Goal: Task Accomplishment & Management: Complete application form

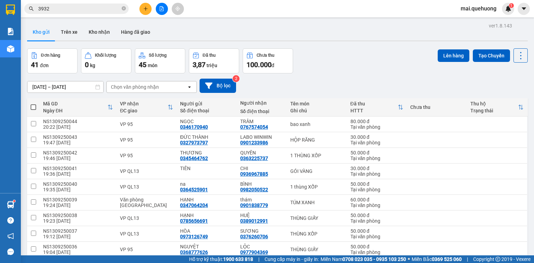
scroll to position [227, 0]
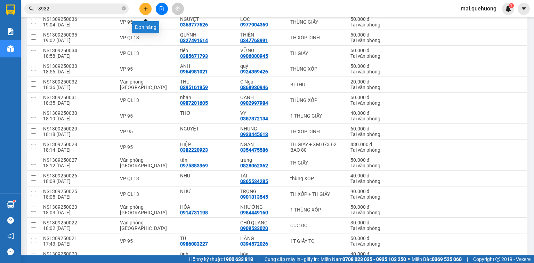
click at [145, 8] on icon "plus" at bounding box center [145, 9] width 0 height 4
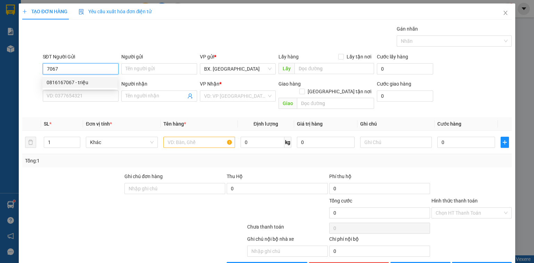
drag, startPoint x: 74, startPoint y: 66, endPoint x: 94, endPoint y: 76, distance: 22.7
click at [0, 76] on div "TẠO ĐƠN HÀNG Yêu cầu xuất hóa đơn điện tử Transit Pickup Surcharge Ids Transit …" at bounding box center [267, 131] width 534 height 263
type input "0342507067"
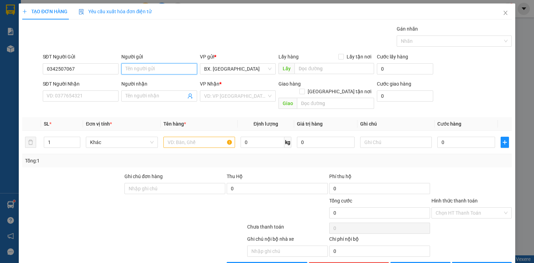
click at [172, 69] on input "Người gửi" at bounding box center [159, 68] width 76 height 11
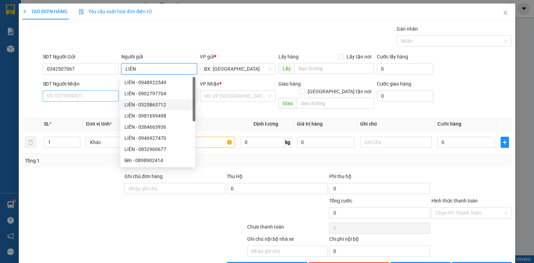
type input "LIÊN"
click at [77, 95] on input "SĐT Người Nhận" at bounding box center [81, 95] width 76 height 11
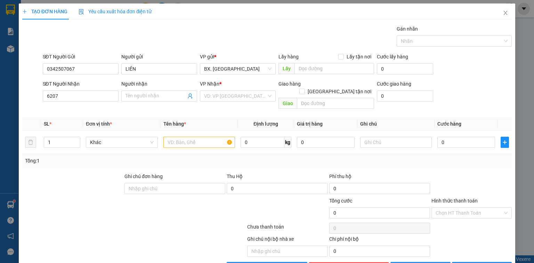
click at [42, 97] on div "SĐT Người Nhận 6207" at bounding box center [80, 96] width 79 height 32
click at [43, 97] on input "6207" at bounding box center [81, 95] width 76 height 11
type input "0362486207"
click at [161, 92] on input "Người nhận" at bounding box center [155, 96] width 60 height 8
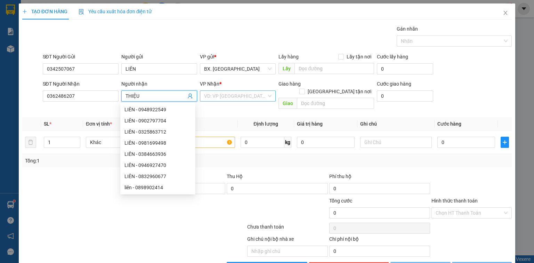
type input "THIỆU"
click at [232, 93] on input "search" at bounding box center [235, 96] width 63 height 10
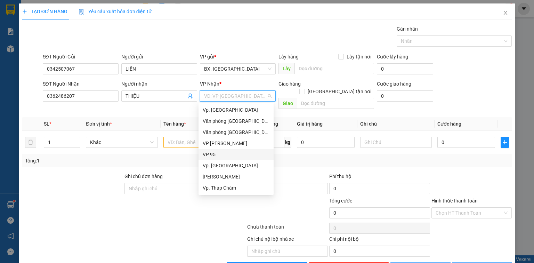
type input "1"
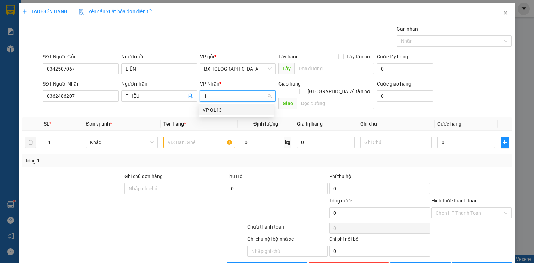
click at [213, 111] on div "VP QL13" at bounding box center [236, 110] width 67 height 8
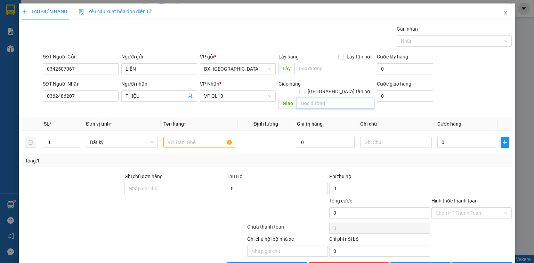
click at [344, 98] on input "text" at bounding box center [335, 103] width 77 height 11
type input "SP"
drag, startPoint x: 52, startPoint y: 136, endPoint x: 3, endPoint y: 150, distance: 51.3
click at [3, 150] on div "TẠO ĐƠN HÀNG Yêu cầu xuất hóa đơn điện tử Transit Pickup Surcharge Ids Transit …" at bounding box center [267, 131] width 534 height 263
type input "3"
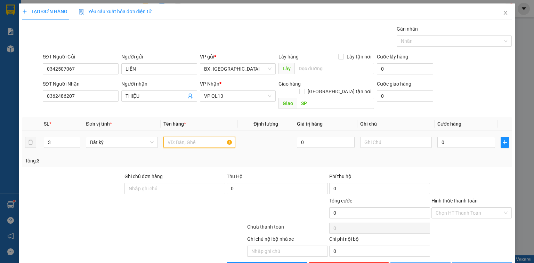
click at [189, 137] on input "text" at bounding box center [199, 142] width 72 height 11
type input "TH XỐP + BỊ"
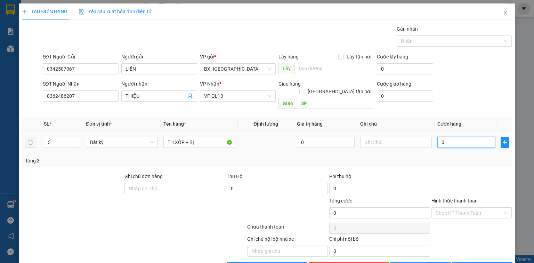
click at [469, 138] on input "0" at bounding box center [466, 142] width 58 height 11
type input "8"
type input "80"
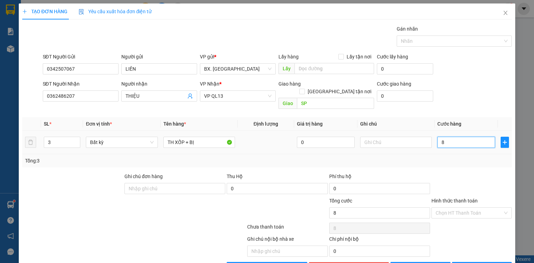
type input "80"
type input "80.000"
click at [455, 207] on input "Hình thức thanh toán" at bounding box center [468, 212] width 67 height 10
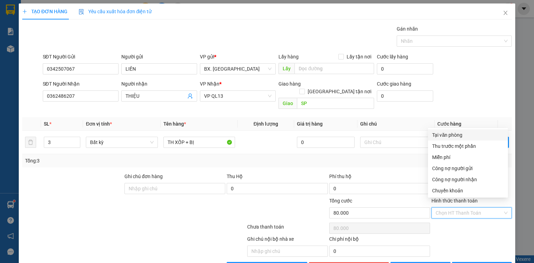
click at [452, 136] on div "Tại văn phòng" at bounding box center [468, 135] width 72 height 8
type input "0"
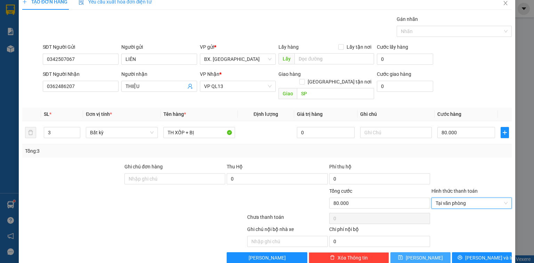
scroll to position [15, 0]
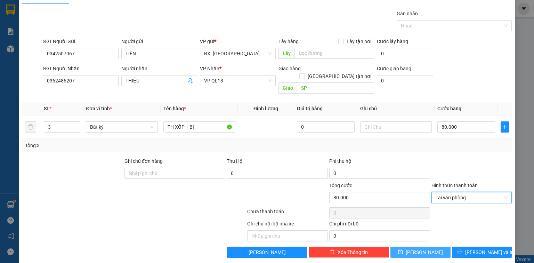
click at [435, 246] on button "[PERSON_NAME]" at bounding box center [420, 251] width 60 height 11
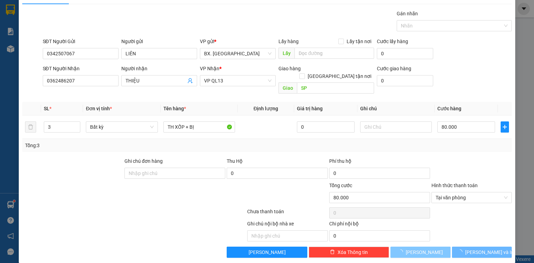
type input "1"
type input "0"
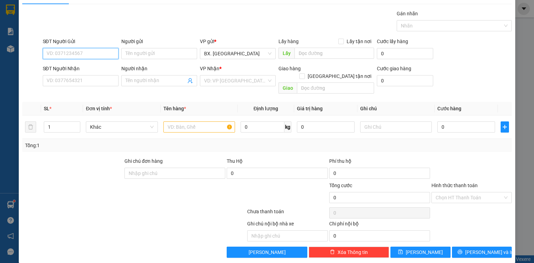
click at [90, 51] on input "SĐT Người Gửi" at bounding box center [81, 53] width 76 height 11
click at [45, 52] on input "8449" at bounding box center [81, 53] width 76 height 11
type input "0382238449"
click at [137, 55] on input "Người gửi" at bounding box center [159, 53] width 76 height 11
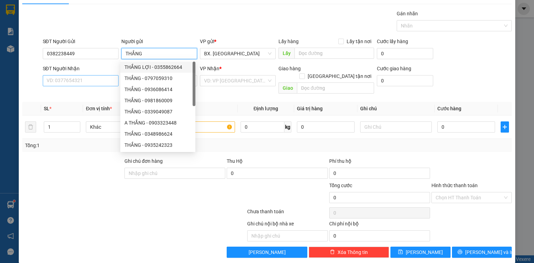
type input "THẮNG"
click at [97, 80] on input "SĐT Người Nhận" at bounding box center [81, 80] width 76 height 11
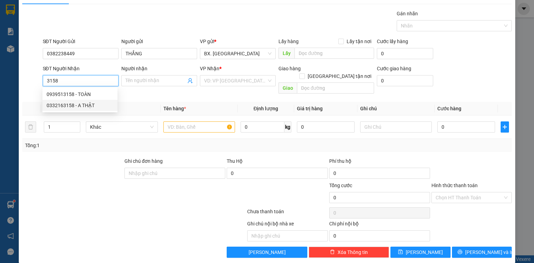
click at [75, 104] on div "0332163158 - A THẬT" at bounding box center [80, 105] width 67 height 8
type input "0332163158"
type input "A THẬT"
type input "SP"
type input "90.000"
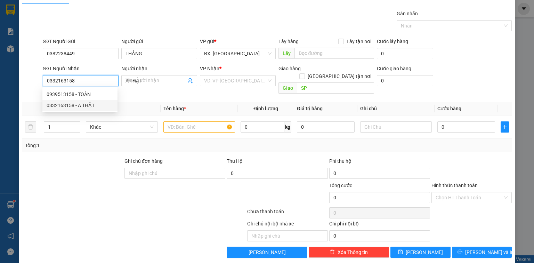
type input "90.000"
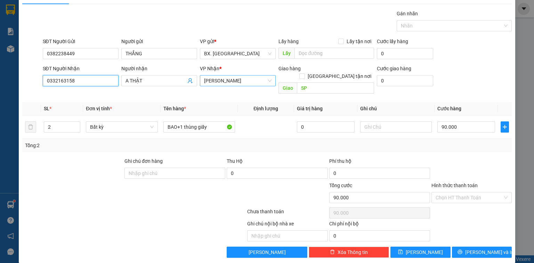
click at [227, 80] on span "[PERSON_NAME]" at bounding box center [237, 80] width 67 height 10
type input "0332163158"
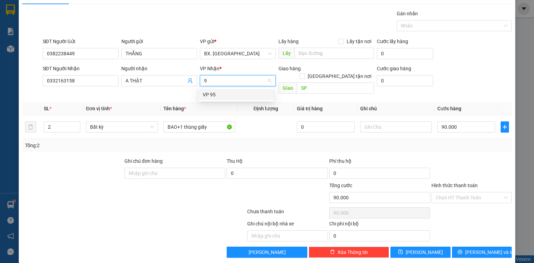
type input "95"
click at [218, 96] on div "VP 95" at bounding box center [236, 95] width 67 height 8
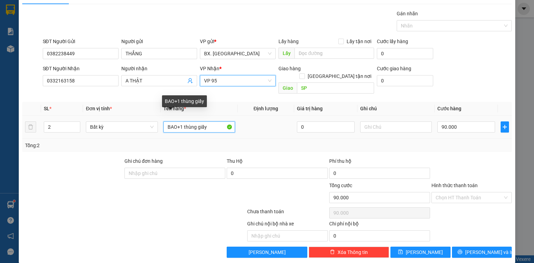
click at [225, 121] on input "BAO+1 thùng giấy" at bounding box center [199, 126] width 72 height 11
type input "BAO+1 thùng XỐP"
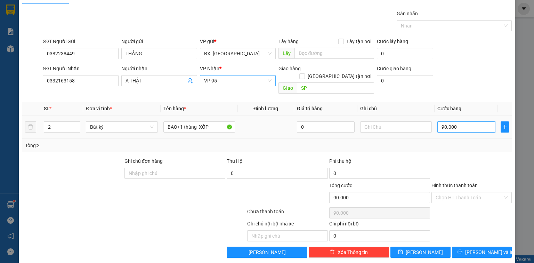
click at [456, 122] on input "90.000" at bounding box center [466, 126] width 58 height 11
type input "8"
type input "80"
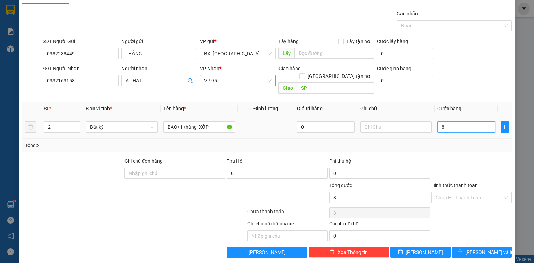
type input "80"
type input "80.000"
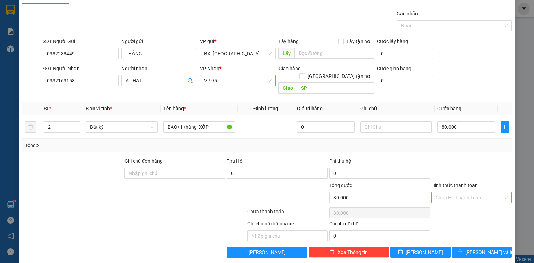
click at [480, 192] on input "Hình thức thanh toán" at bounding box center [468, 197] width 67 height 10
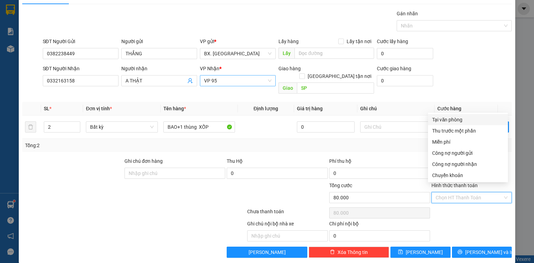
click at [463, 117] on div "Tại văn phòng" at bounding box center [468, 120] width 72 height 8
type input "0"
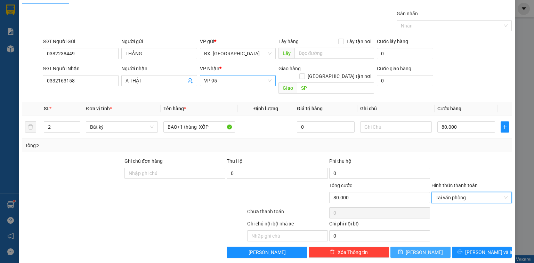
click at [439, 246] on button "[PERSON_NAME]" at bounding box center [420, 251] width 60 height 11
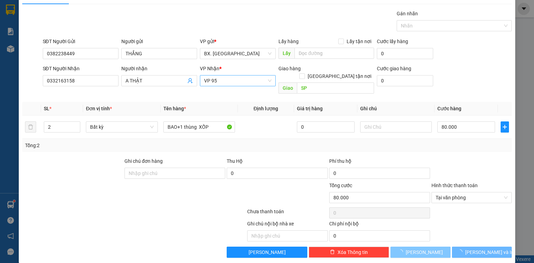
type input "0"
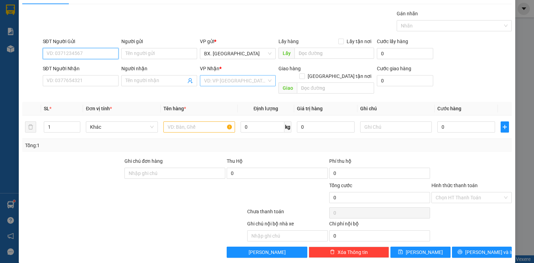
click at [64, 50] on input "SĐT Người Gửi" at bounding box center [81, 53] width 76 height 11
type input "2770"
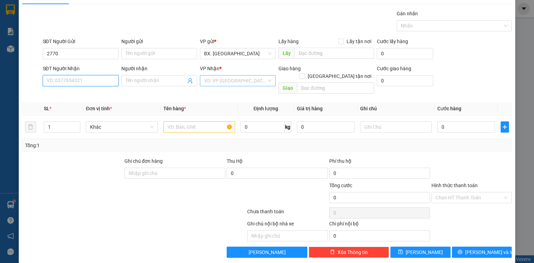
click at [63, 80] on input "SĐT Người Nhận" at bounding box center [81, 80] width 76 height 11
click at [73, 96] on div "0817486008 - [PERSON_NAME]" at bounding box center [81, 94] width 68 height 8
type input "0817486008"
type input "DUYÊN"
type input "SP"
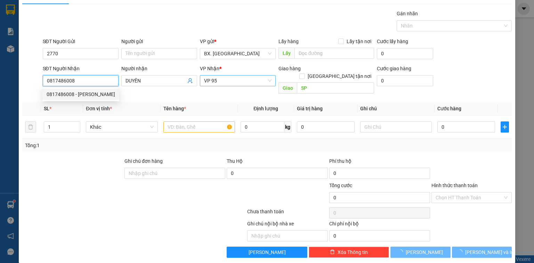
type input "40.000"
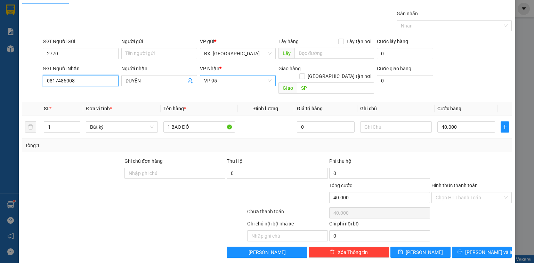
type input "0817486008"
click at [68, 51] on input "2770" at bounding box center [81, 53] width 76 height 11
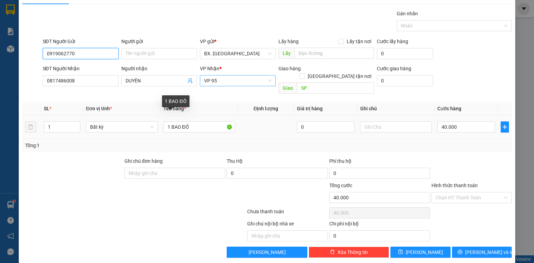
type input "0919062770"
drag, startPoint x: 139, startPoint y: 133, endPoint x: 43, endPoint y: 158, distance: 99.0
click at [43, 158] on div "Transit Pickup Surcharge Ids Transit Deliver Surcharge Ids Transit Deliver Surc…" at bounding box center [266, 134] width 489 height 248
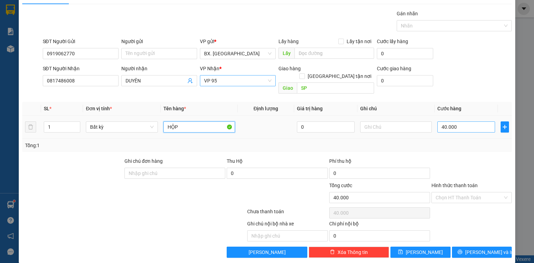
type input "HỘP"
click at [461, 121] on input "40.000" at bounding box center [466, 126] width 58 height 11
type input "3"
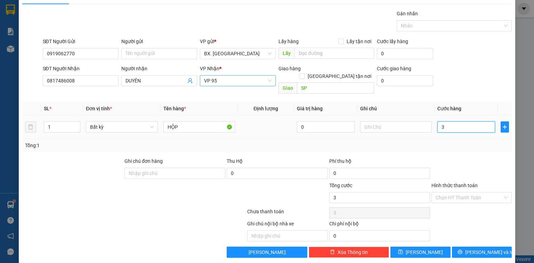
type input "30"
type input "30.000"
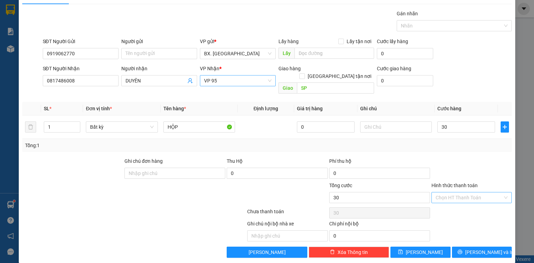
type input "30.000"
click at [461, 192] on input "Hình thức thanh toán" at bounding box center [468, 197] width 67 height 10
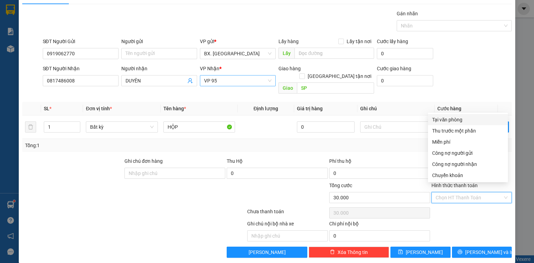
click at [448, 124] on div "Tại văn phòng" at bounding box center [468, 119] width 80 height 11
type input "0"
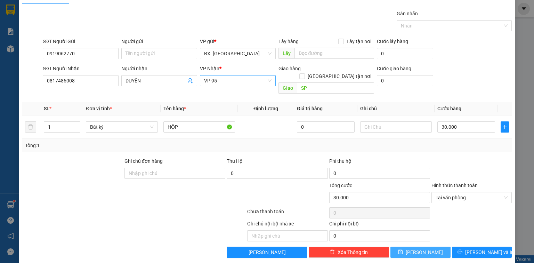
click at [434, 246] on button "[PERSON_NAME]" at bounding box center [420, 251] width 60 height 11
type input "0"
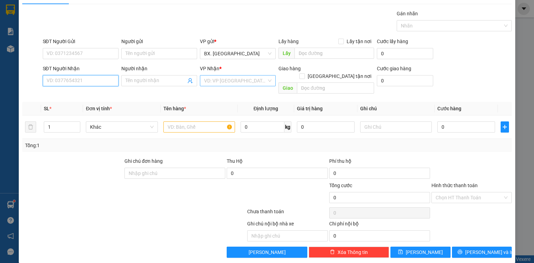
click at [81, 80] on input "SĐT Người Nhận" at bounding box center [81, 80] width 76 height 11
drag, startPoint x: 81, startPoint y: 80, endPoint x: 11, endPoint y: 97, distance: 72.2
click at [11, 97] on div "TẠO ĐƠN HÀNG Yêu cầu xuất hóa đơn điện tử Transit Pickup Surcharge Ids Transit …" at bounding box center [267, 131] width 534 height 263
drag, startPoint x: 62, startPoint y: 79, endPoint x: 0, endPoint y: 107, distance: 67.8
click at [0, 107] on div "TẠO ĐƠN HÀNG Yêu cầu xuất hóa đơn điện tử Transit Pickup Surcharge Ids Transit …" at bounding box center [267, 131] width 534 height 263
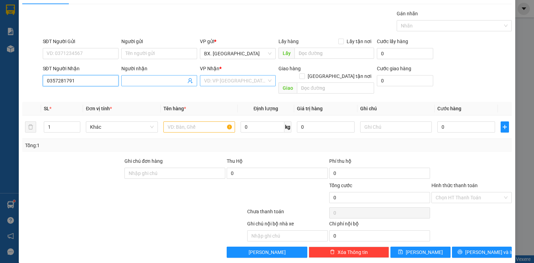
type input "0357281791"
click at [155, 83] on input "Người nhận" at bounding box center [155, 81] width 60 height 8
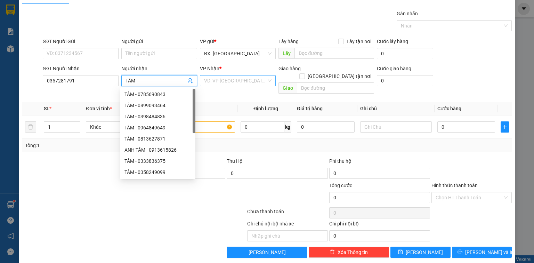
type input "TÂM"
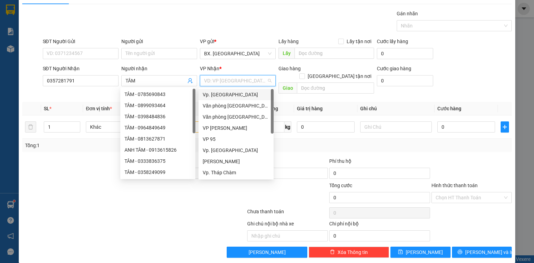
click at [255, 83] on input "search" at bounding box center [235, 80] width 63 height 10
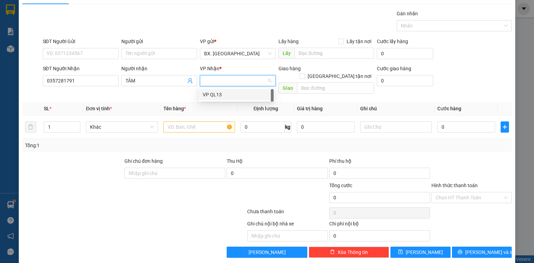
type input "1"
click at [239, 99] on div "VP QL13" at bounding box center [235, 94] width 75 height 11
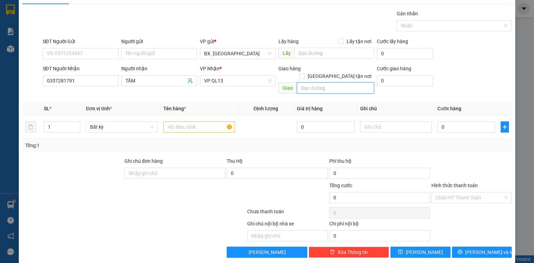
click at [317, 82] on input "text" at bounding box center [335, 87] width 77 height 11
type input "SP"
click at [181, 121] on input "text" at bounding box center [199, 126] width 72 height 11
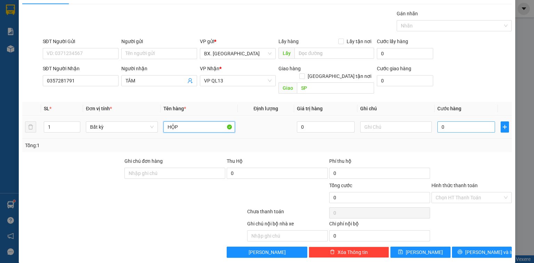
type input "HỘP"
click at [445, 121] on input "0" at bounding box center [466, 126] width 58 height 11
type input "3"
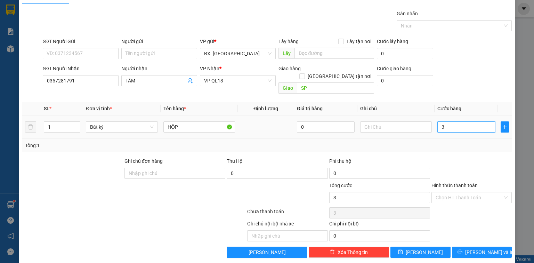
type input "30"
type input "30.000"
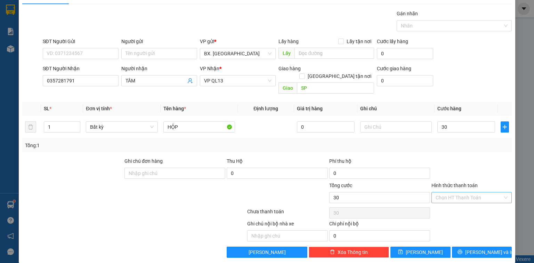
type input "30.000"
click at [457, 192] on input "Hình thức thanh toán" at bounding box center [468, 197] width 67 height 10
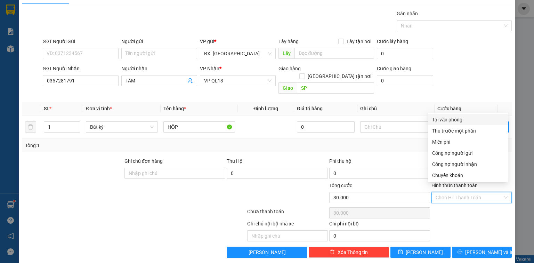
click at [452, 119] on div "Tại văn phòng" at bounding box center [468, 120] width 72 height 8
type input "0"
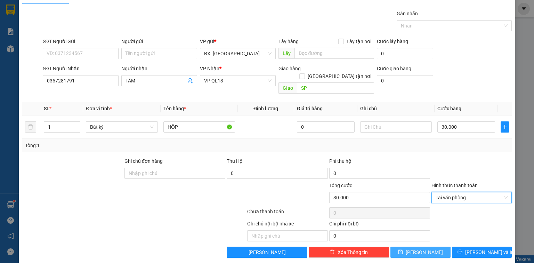
click at [428, 246] on button "[PERSON_NAME]" at bounding box center [420, 251] width 60 height 11
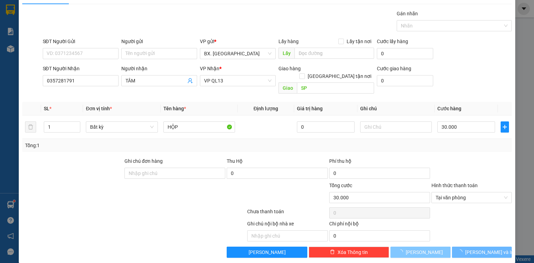
type input "0"
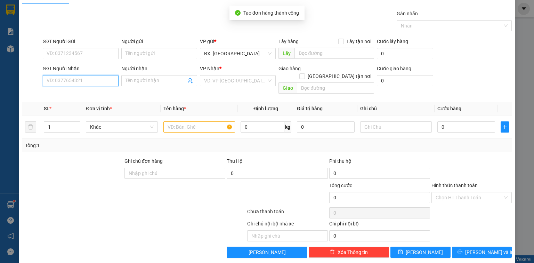
click at [63, 83] on input "SĐT Người Nhận" at bounding box center [81, 80] width 76 height 11
type input "0962522346"
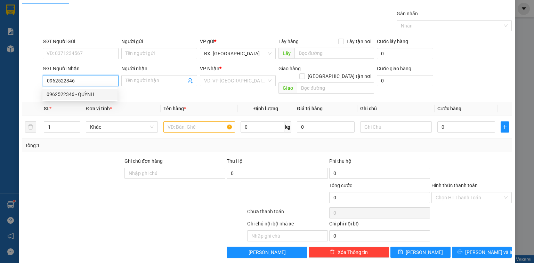
click at [72, 97] on div "0962522346 - QUỲNH" at bounding box center [80, 94] width 67 height 8
type input "QUỲNH"
type input "sp"
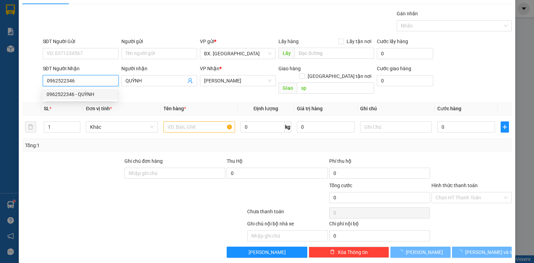
type input "80.000"
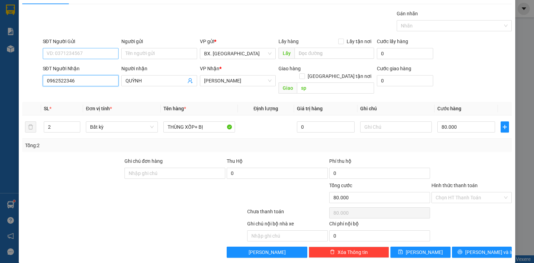
type input "0962522346"
click at [74, 52] on input "SĐT Người Gửi" at bounding box center [81, 53] width 76 height 11
type input "0812179577"
click at [72, 188] on div at bounding box center [93, 193] width 143 height 24
click at [257, 85] on span "[PERSON_NAME]" at bounding box center [237, 80] width 67 height 10
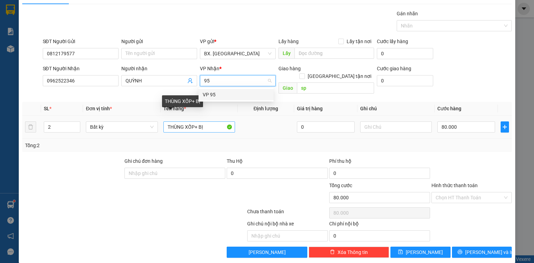
type input "95"
click at [210, 121] on input "THÙNG XỐP+ BỊ" at bounding box center [199, 126] width 72 height 11
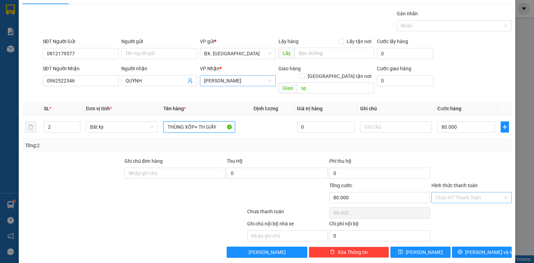
type input "THÙNG XỐP+ TH GIẤY"
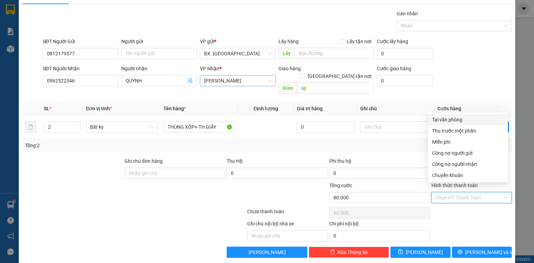
click at [464, 192] on input "Hình thức thanh toán" at bounding box center [468, 197] width 67 height 10
click at [455, 117] on div "Tại văn phòng" at bounding box center [468, 120] width 72 height 8
type input "0"
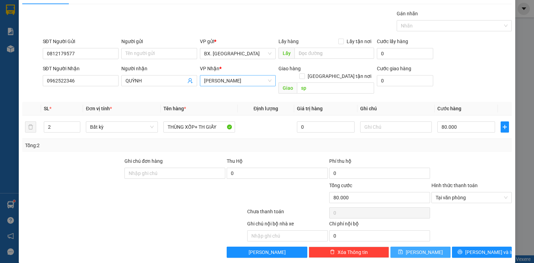
click at [426, 246] on button "[PERSON_NAME]" at bounding box center [420, 251] width 60 height 11
type input "0"
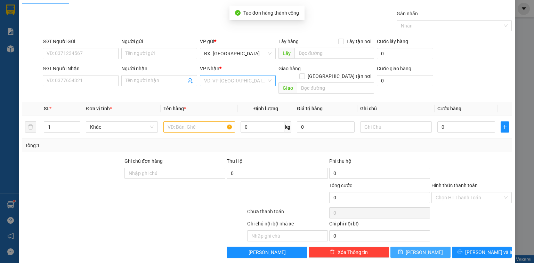
scroll to position [0, 0]
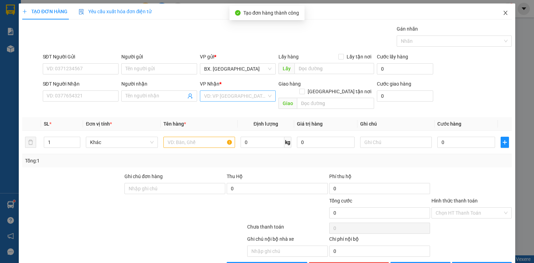
click at [504, 13] on icon "close" at bounding box center [506, 13] width 4 height 4
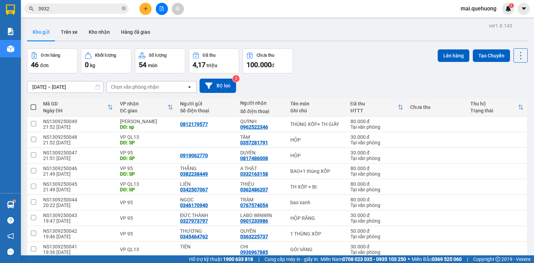
click at [33, 104] on span at bounding box center [34, 107] width 6 height 6
click at [33, 104] on input "checkbox" at bounding box center [33, 104] width 0 height 0
checkbox input "true"
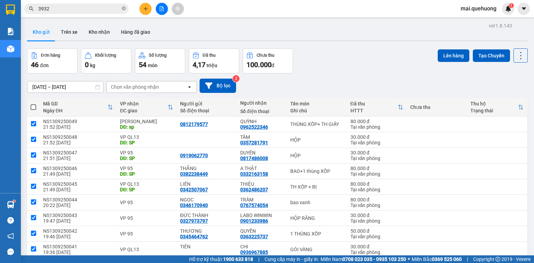
checkbox input "true"
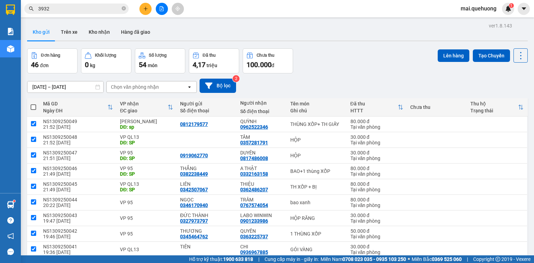
checkbox input "true"
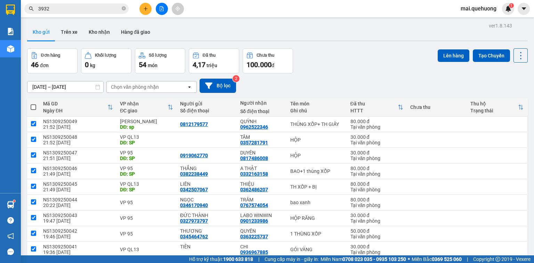
checkbox input "true"
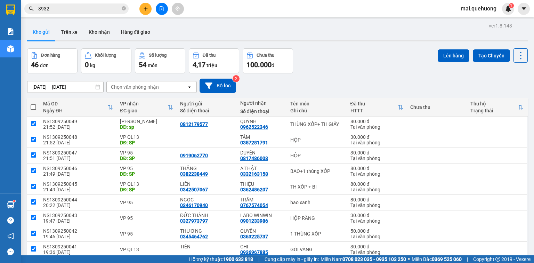
checkbox input "true"
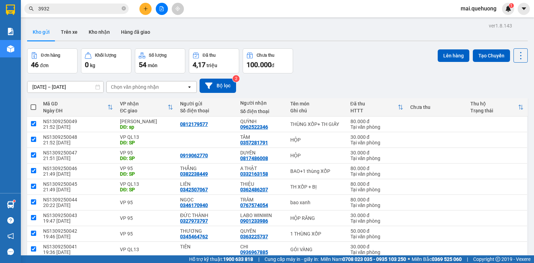
checkbox input "true"
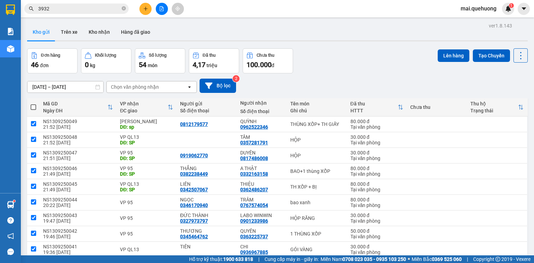
checkbox input "true"
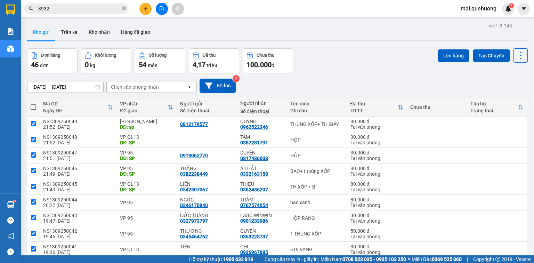
checkbox input "true"
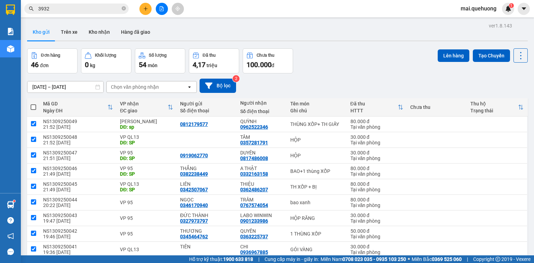
checkbox input "true"
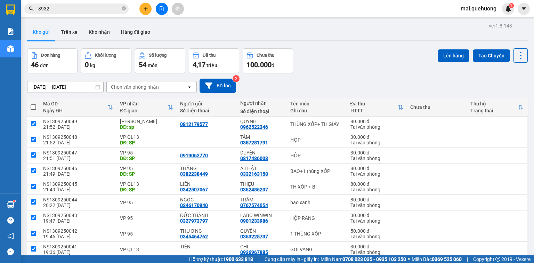
checkbox input "true"
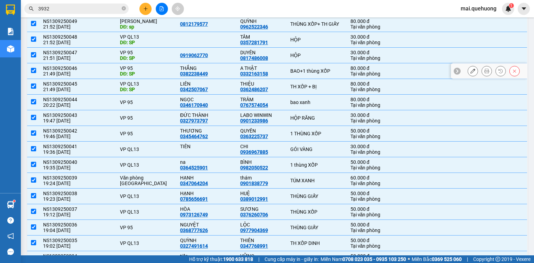
scroll to position [27, 0]
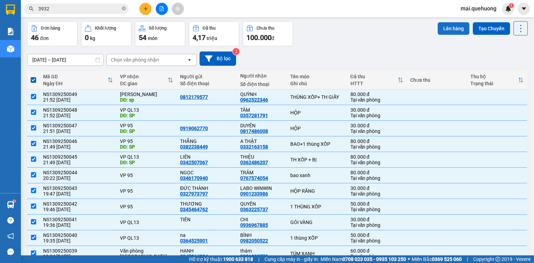
click at [448, 26] on button "Lên hàng" at bounding box center [454, 28] width 32 height 13
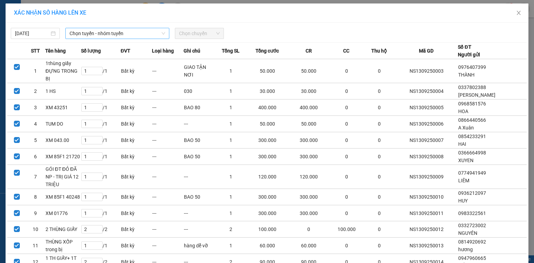
click at [143, 31] on span "Chọn tuyến - nhóm tuyến" at bounding box center [118, 33] width 96 height 10
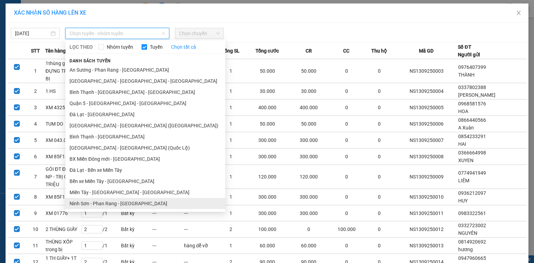
click at [117, 121] on ul "[GEOGRAPHIC_DATA] - [GEOGRAPHIC_DATA] - [GEOGRAPHIC_DATA] Quận 5 - [GEOGRAPHIC_…" at bounding box center [145, 136] width 160 height 145
click at [96, 200] on li "Ninh Sơn - Phan Rang - [GEOGRAPHIC_DATA]" at bounding box center [145, 203] width 160 height 11
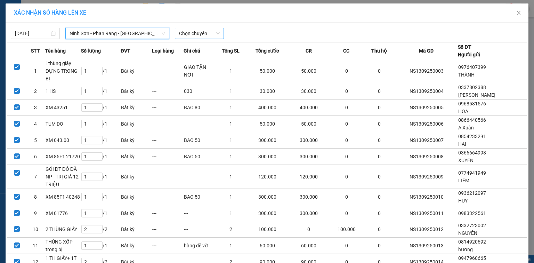
click at [193, 33] on span "Chọn chuyến" at bounding box center [199, 33] width 41 height 10
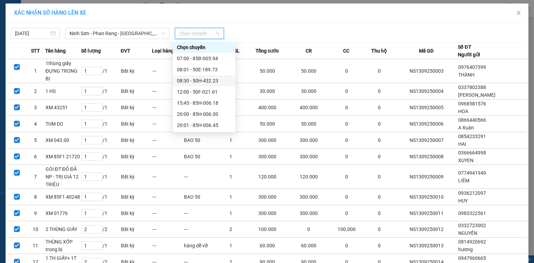
scroll to position [67, 0]
click at [190, 127] on div "23:00 - 85F-001.60" at bounding box center [204, 125] width 54 height 8
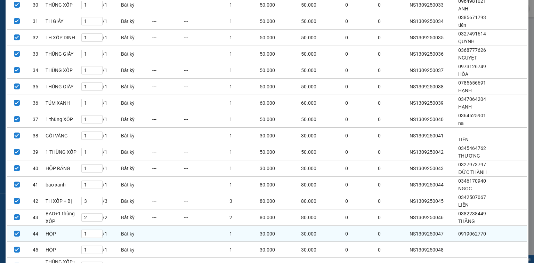
scroll to position [610, 0]
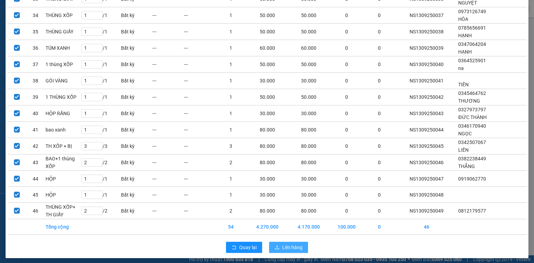
click at [282, 243] on span "Lên hàng" at bounding box center [292, 247] width 20 height 8
